Goal: Task Accomplishment & Management: Manage account settings

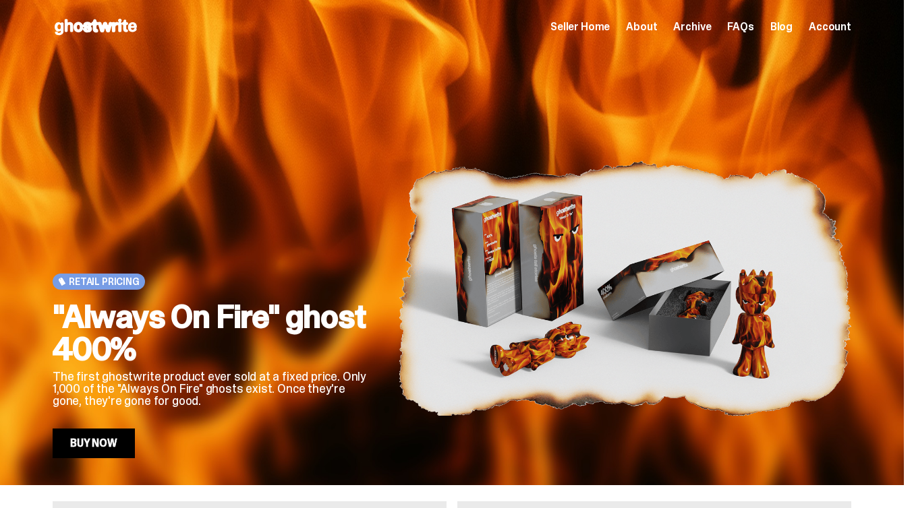
click at [598, 24] on span "Seller Home" at bounding box center [579, 27] width 59 height 11
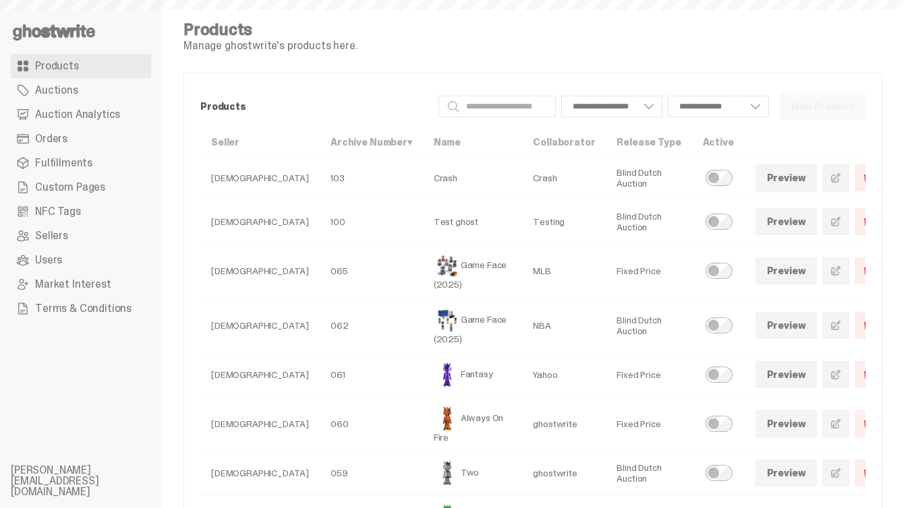
select select
click at [830, 266] on span at bounding box center [835, 271] width 11 height 11
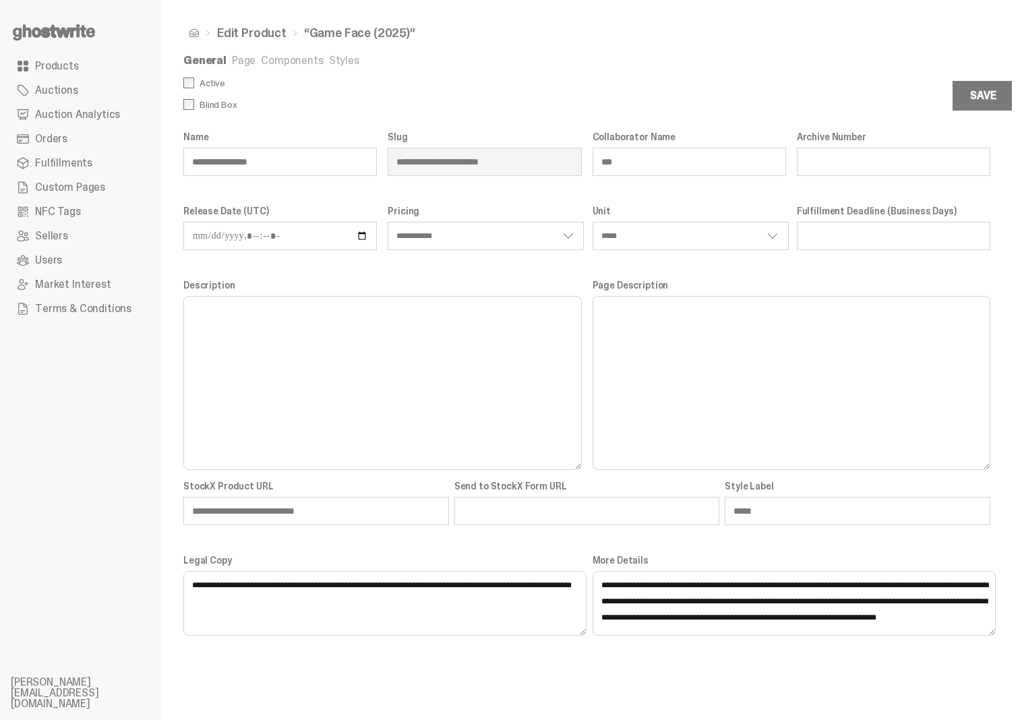
click at [243, 63] on link "Page" at bounding box center [244, 60] width 24 height 14
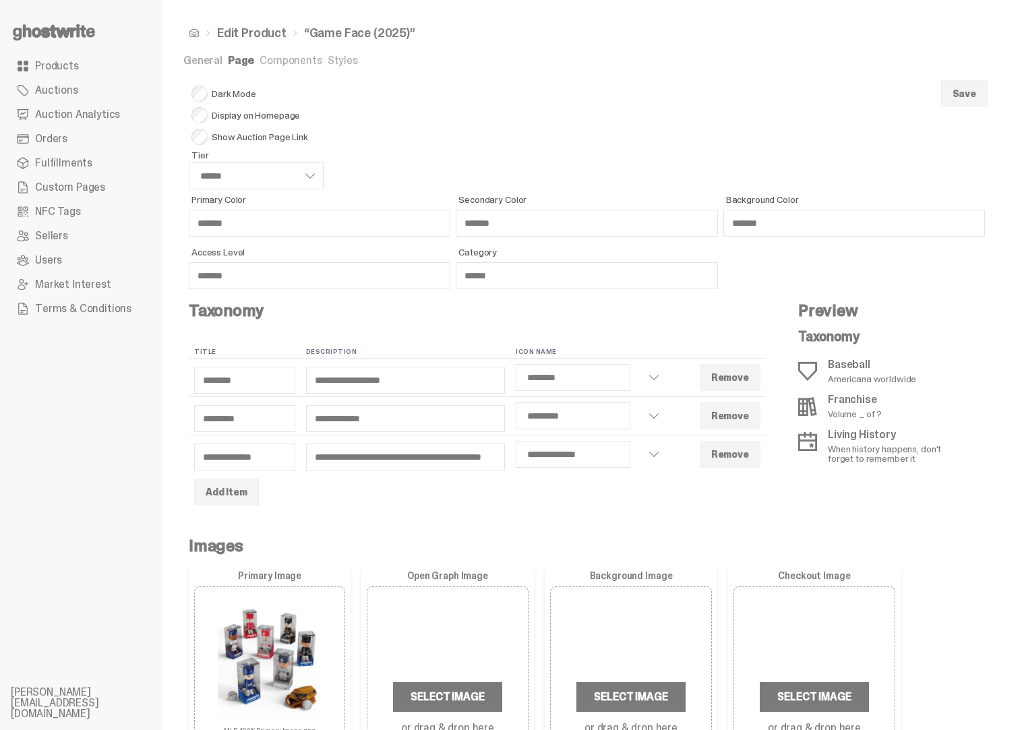
click at [331, 65] on link "Styles" at bounding box center [343, 60] width 30 height 14
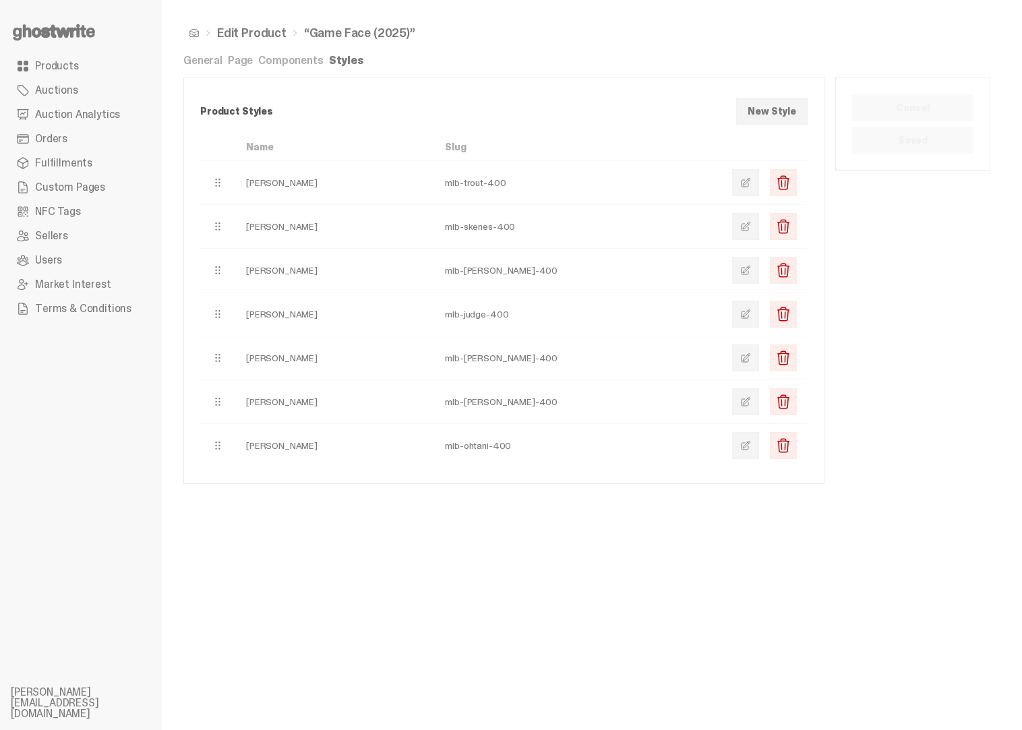
click at [748, 183] on link at bounding box center [745, 182] width 27 height 27
click at [725, 22] on nav "Edit Product “Game Face (2025)”" at bounding box center [586, 33] width 807 height 23
click at [185, 63] on link "General" at bounding box center [202, 60] width 39 height 14
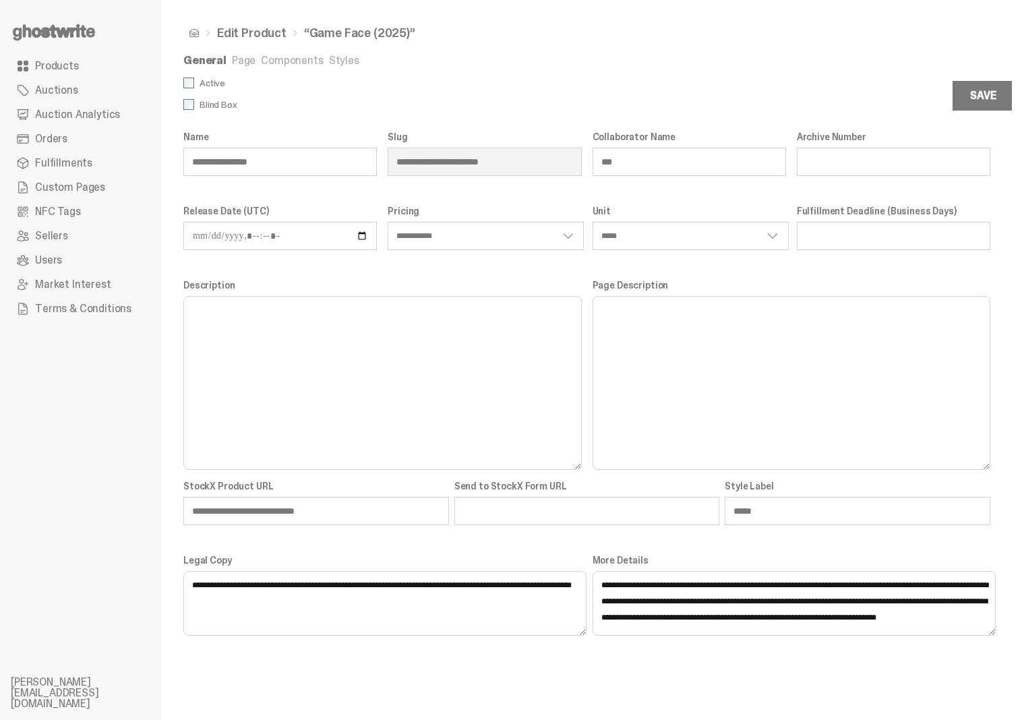
select select "**********"
select select "*****"
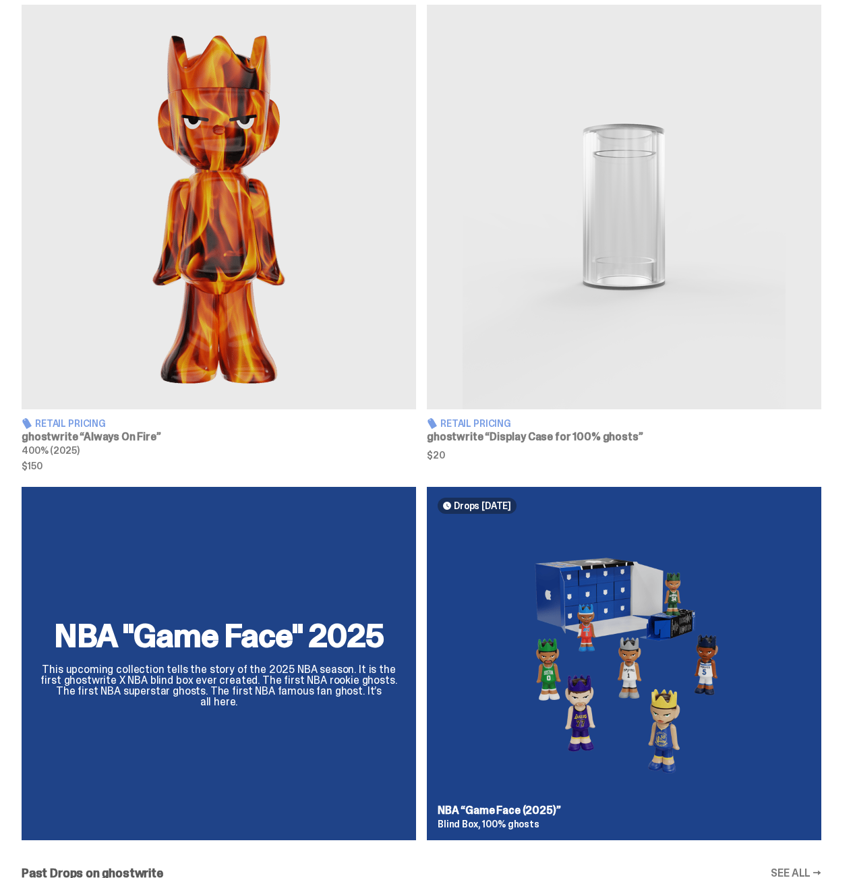
scroll to position [734, 0]
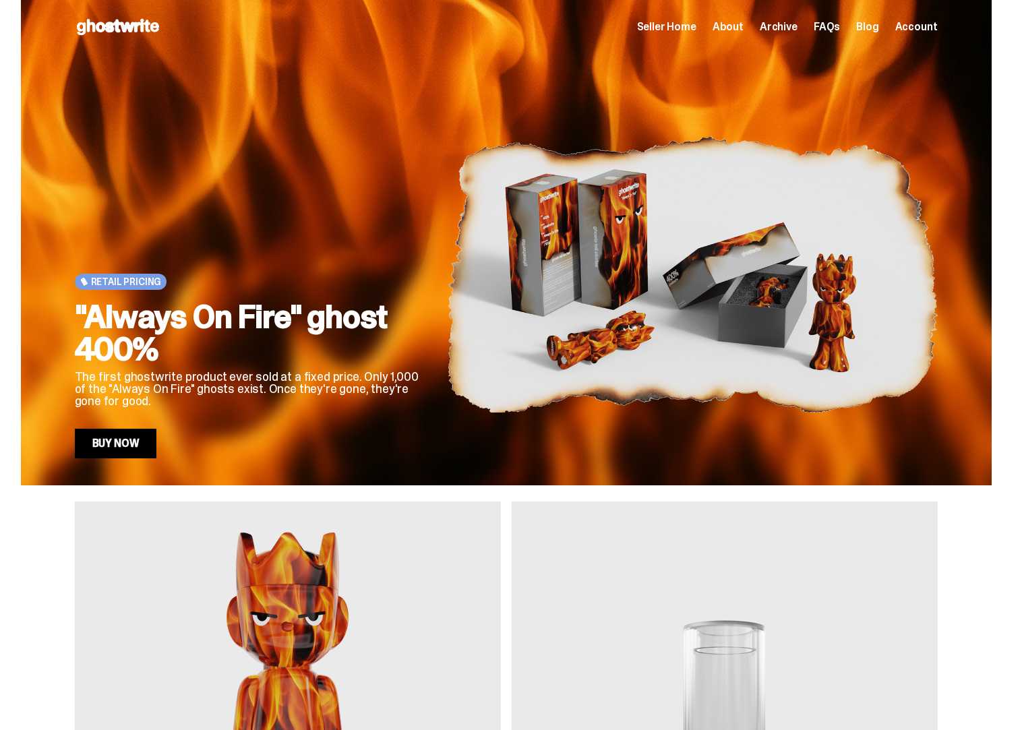
click at [1012, 156] on div "Retail Pricing "Always On Fire" ghost 400% The first ghostwrite product ever so…" at bounding box center [506, 242] width 1012 height 485
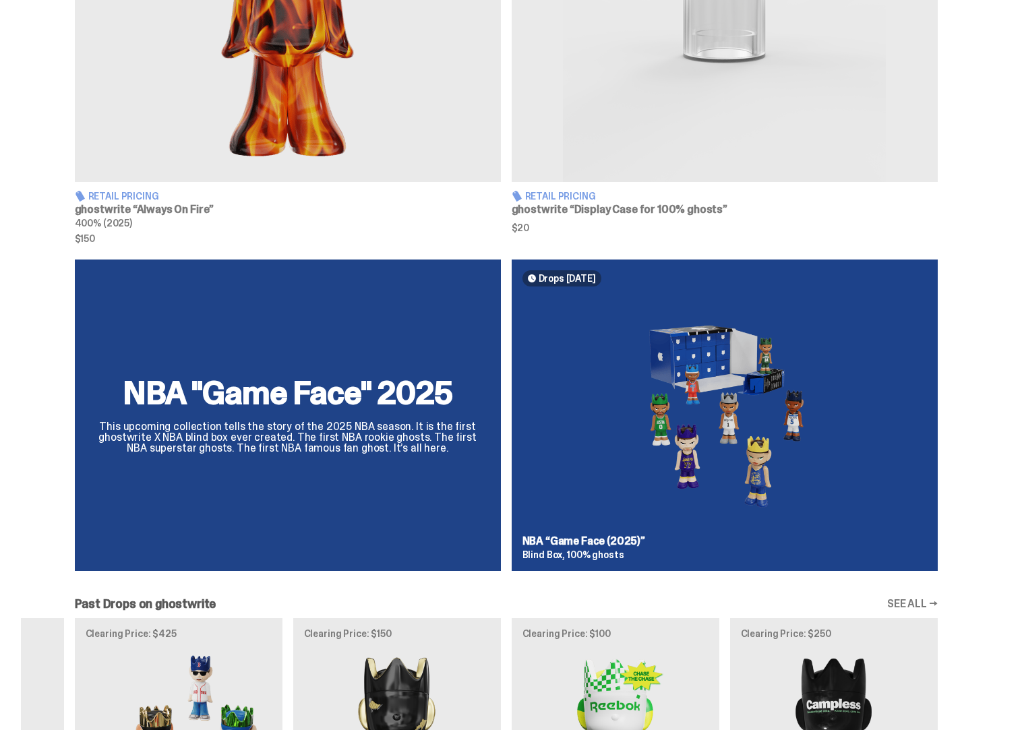
scroll to position [728, 0]
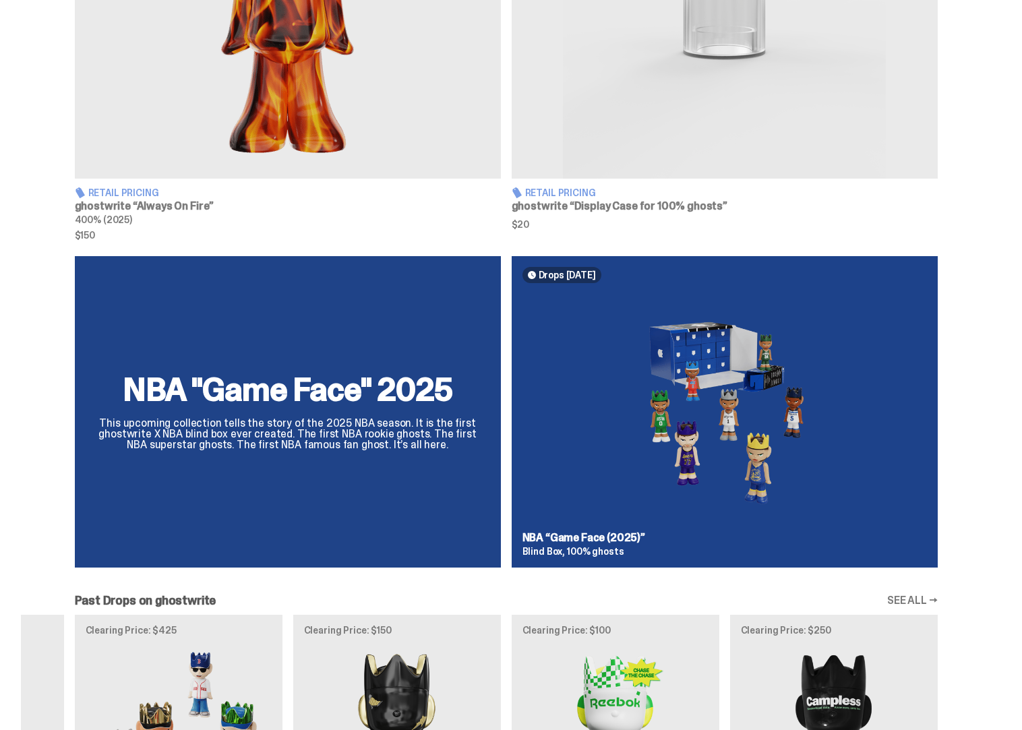
click at [990, 433] on div "NBA "Game Face" 2025 This upcoming collection tells the story of the 2025 NBA s…" at bounding box center [506, 417] width 971 height 322
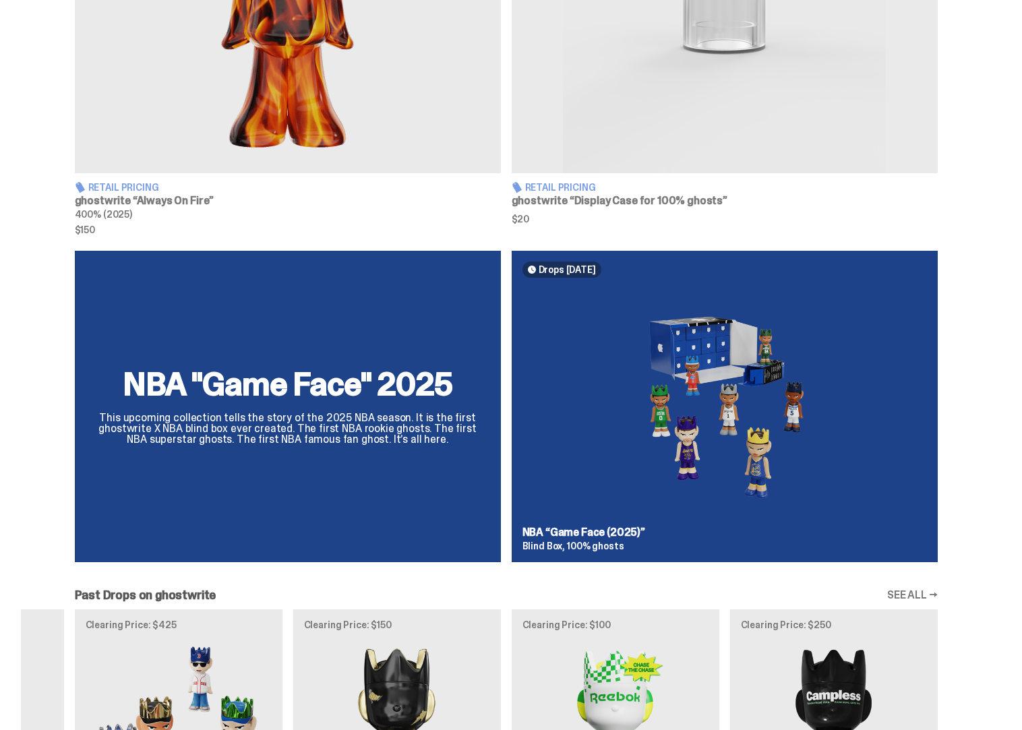
scroll to position [738, 0]
